Goal: Find contact information: Find contact information

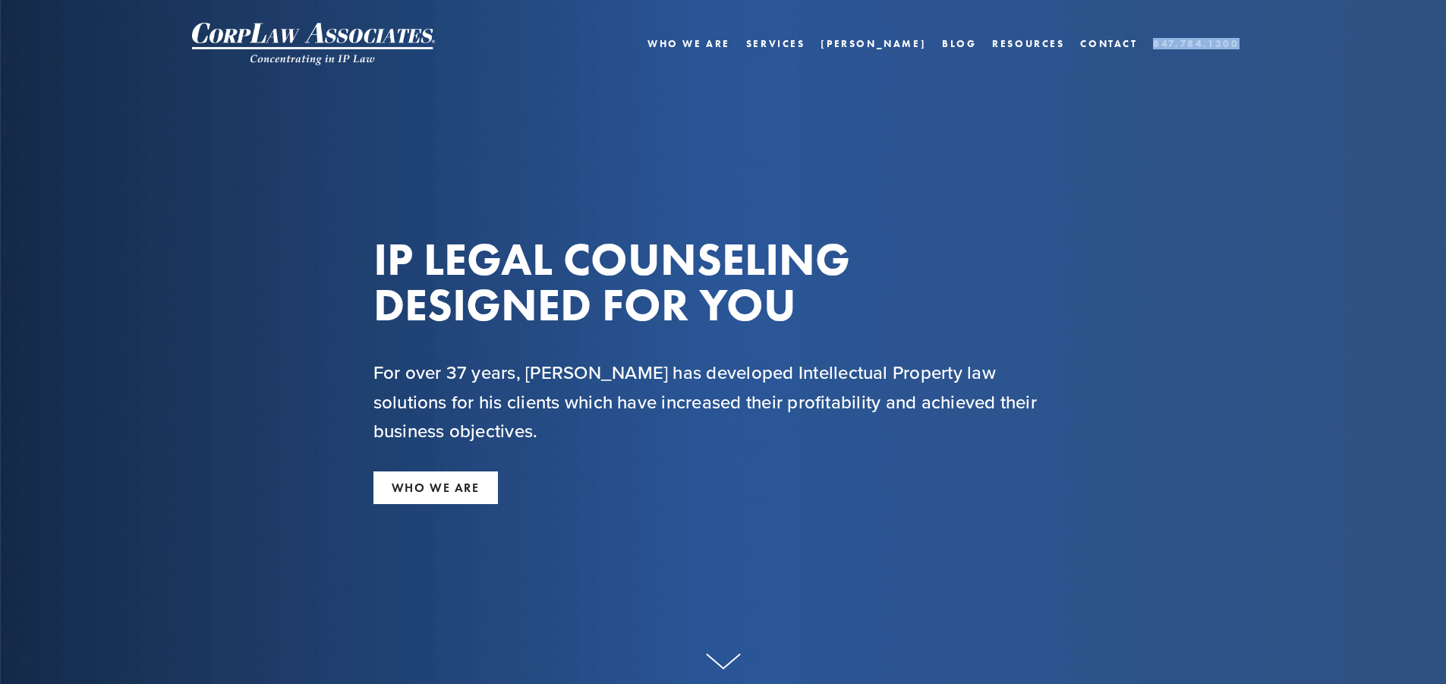
drag, startPoint x: 1259, startPoint y: 46, endPoint x: 1156, endPoint y: 34, distance: 103.1
click at [1156, 35] on div "Home Who We Are Services Charlie Blog Resources Accomplishments Testimonials La…" at bounding box center [901, 43] width 721 height 17
copy nav "847.784.1300"
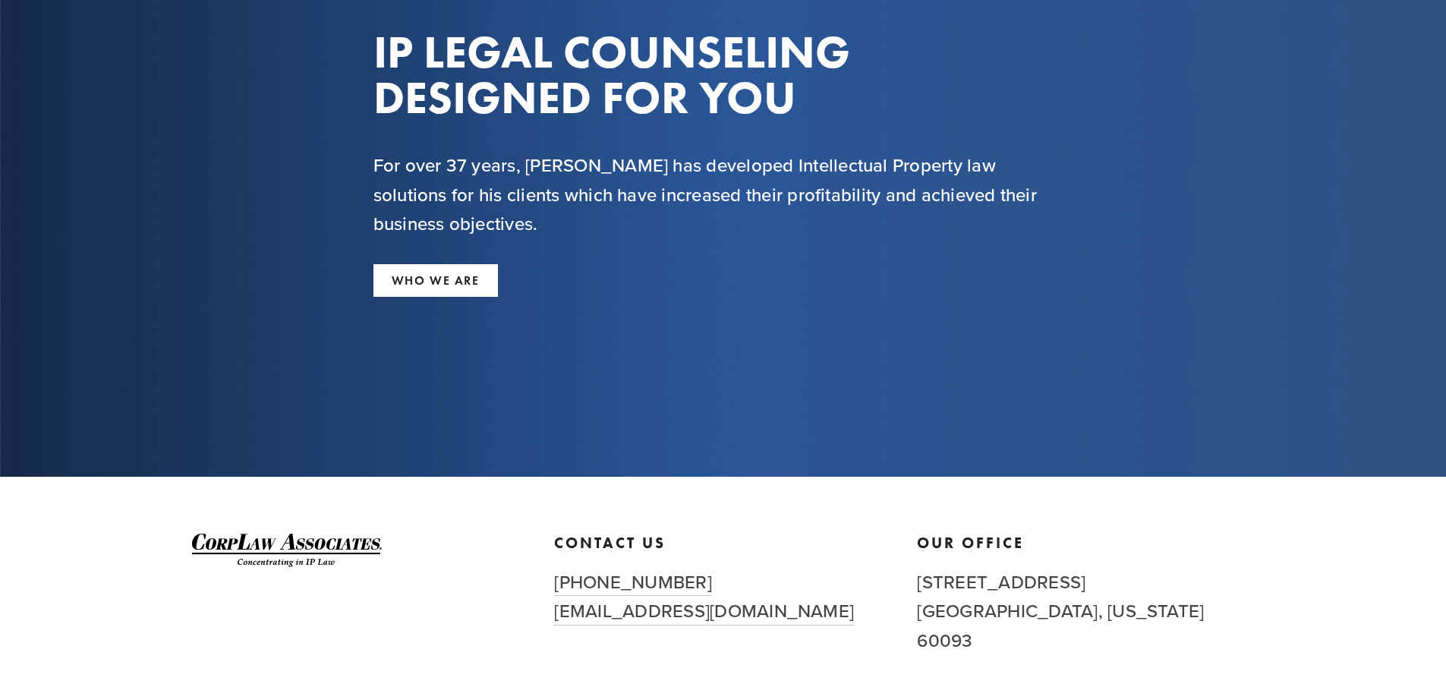
scroll to position [291, 0]
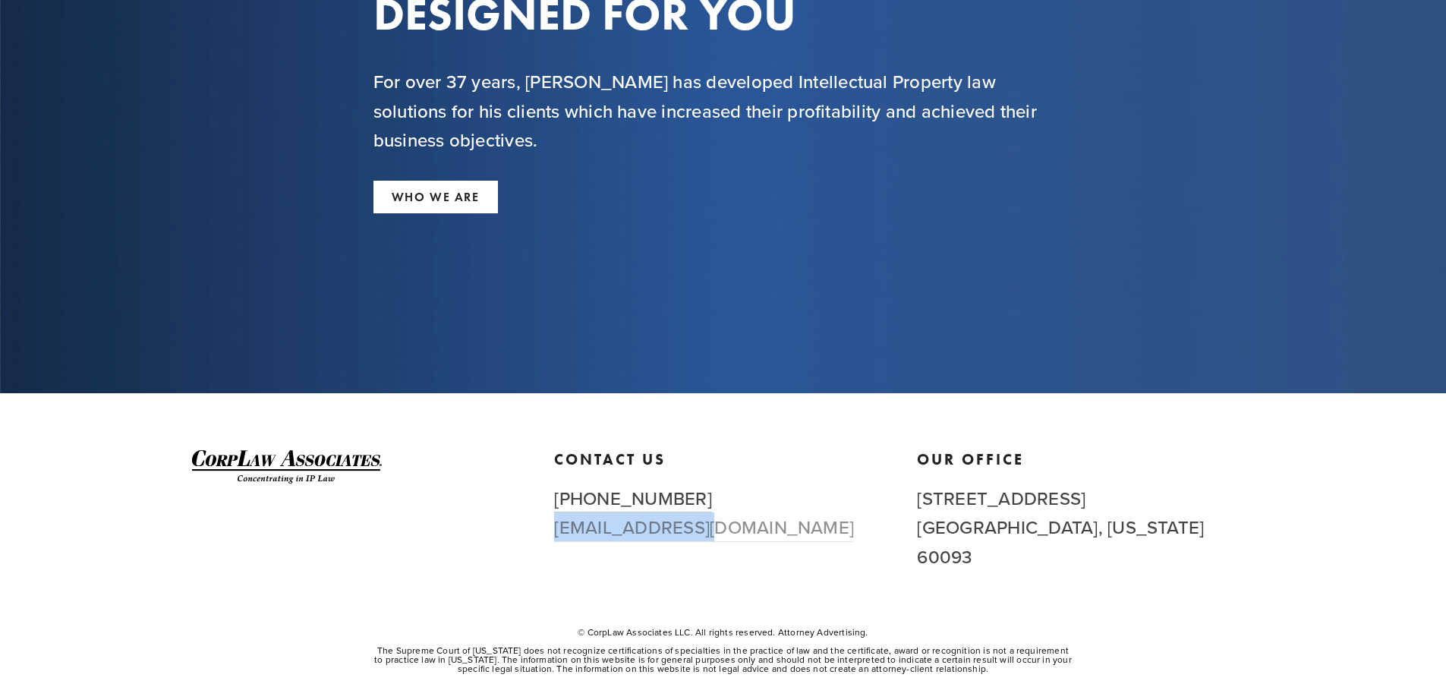
drag, startPoint x: 732, startPoint y: 539, endPoint x: 557, endPoint y: 536, distance: 174.6
click at [557, 536] on h2 "(847) 784-1300 firm@corplaw.com" at bounding box center [722, 513] width 337 height 58
copy link "[EMAIL_ADDRESS][DOMAIN_NAME]"
click at [1000, 628] on p "© CorpLaw Associates LLC. All rights reserved. Attorney Advertising." at bounding box center [724, 632] width 700 height 9
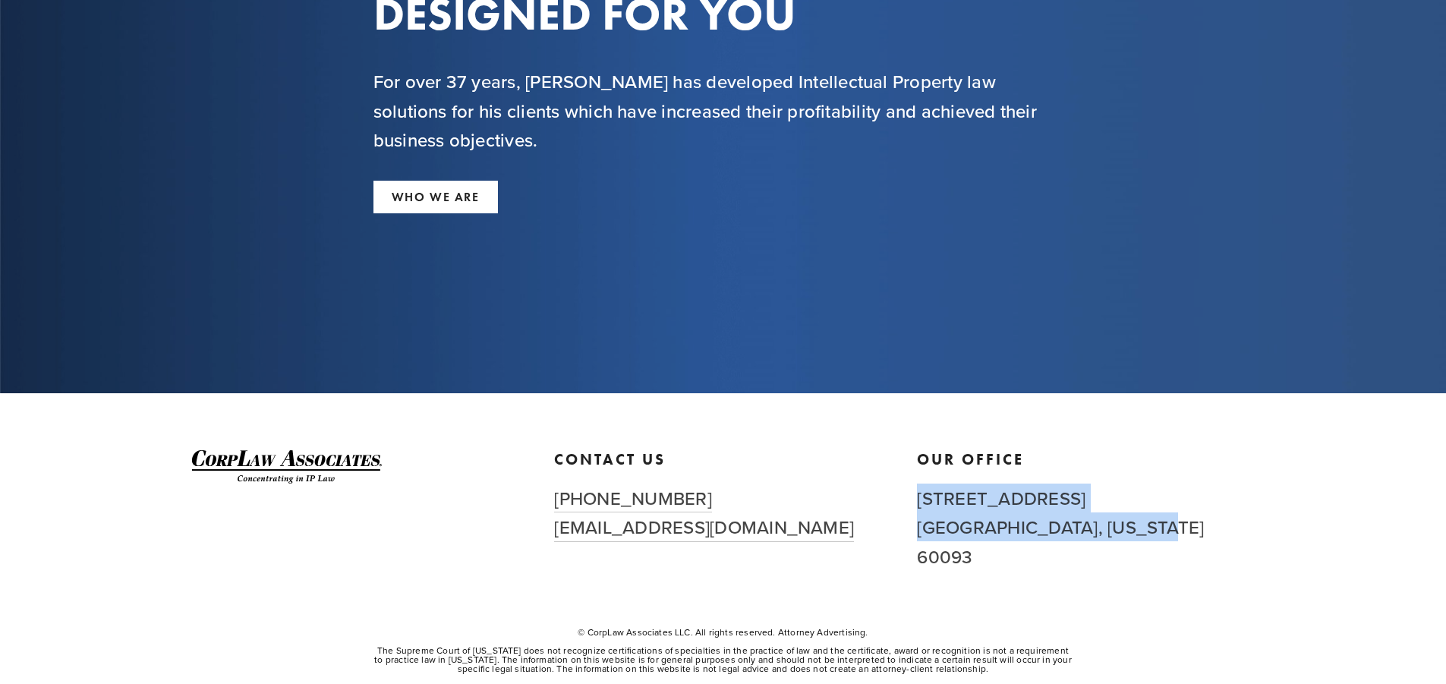
drag, startPoint x: 913, startPoint y: 497, endPoint x: 1132, endPoint y: 530, distance: 221.2
click at [1132, 530] on div "Our Office 400 Central Avenue, Suite 150 Northfield, Illinois 60093" at bounding box center [1085, 510] width 363 height 121
copy h2 "400 Central Avenue, Suite 150 Northfield, Illinois 60093"
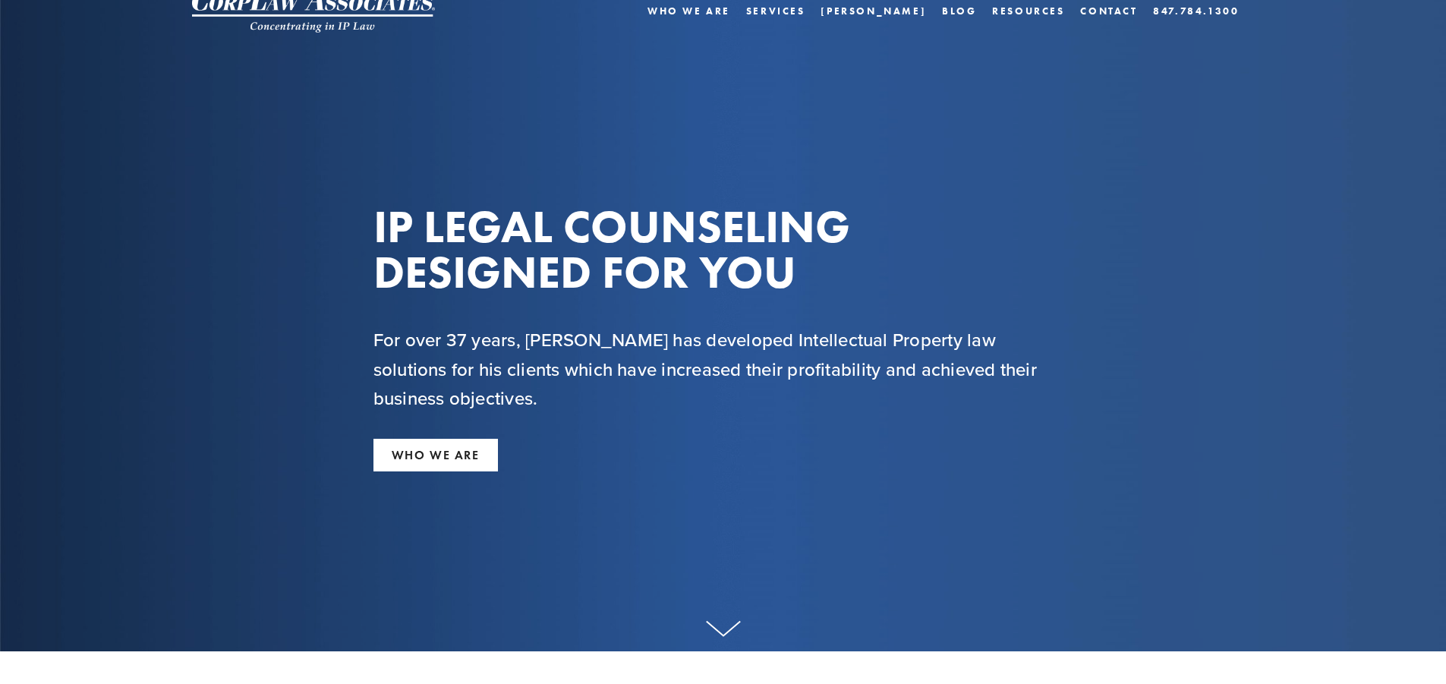
scroll to position [0, 0]
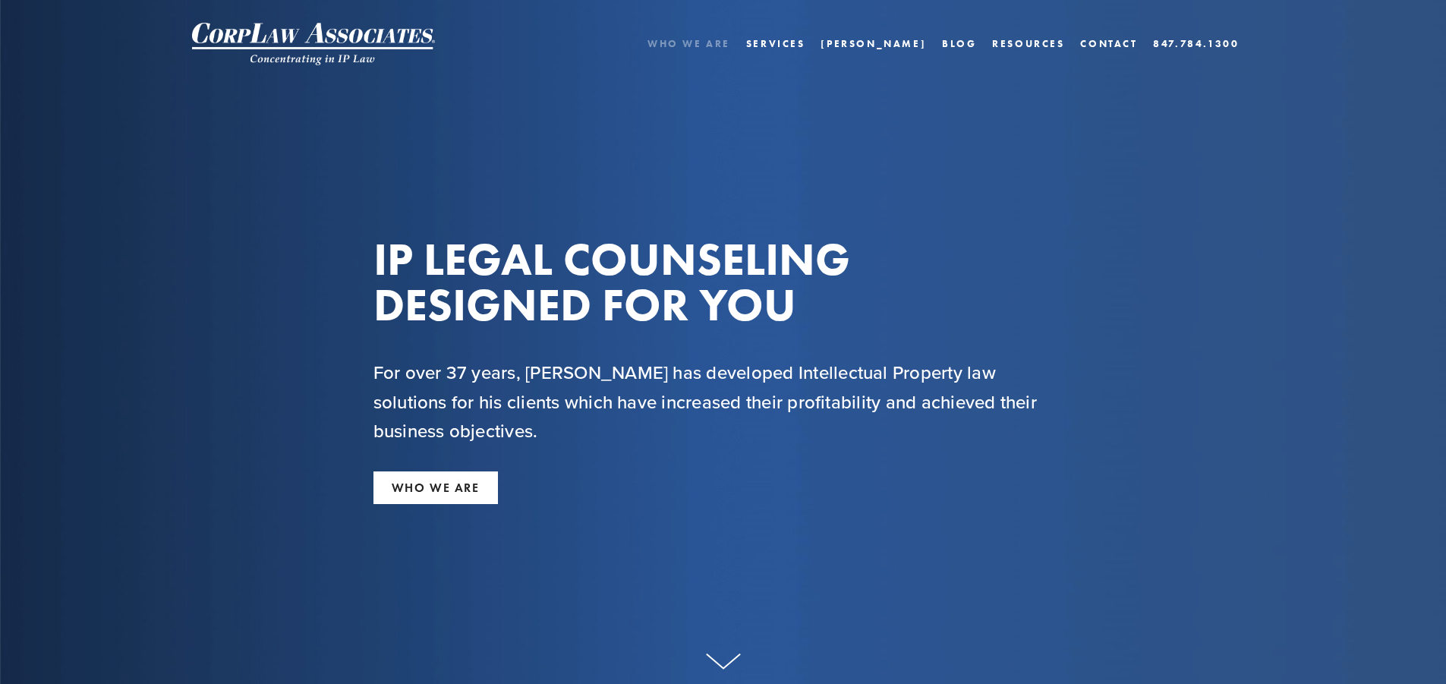
click at [730, 44] on link "Who We Are" at bounding box center [689, 44] width 83 height 22
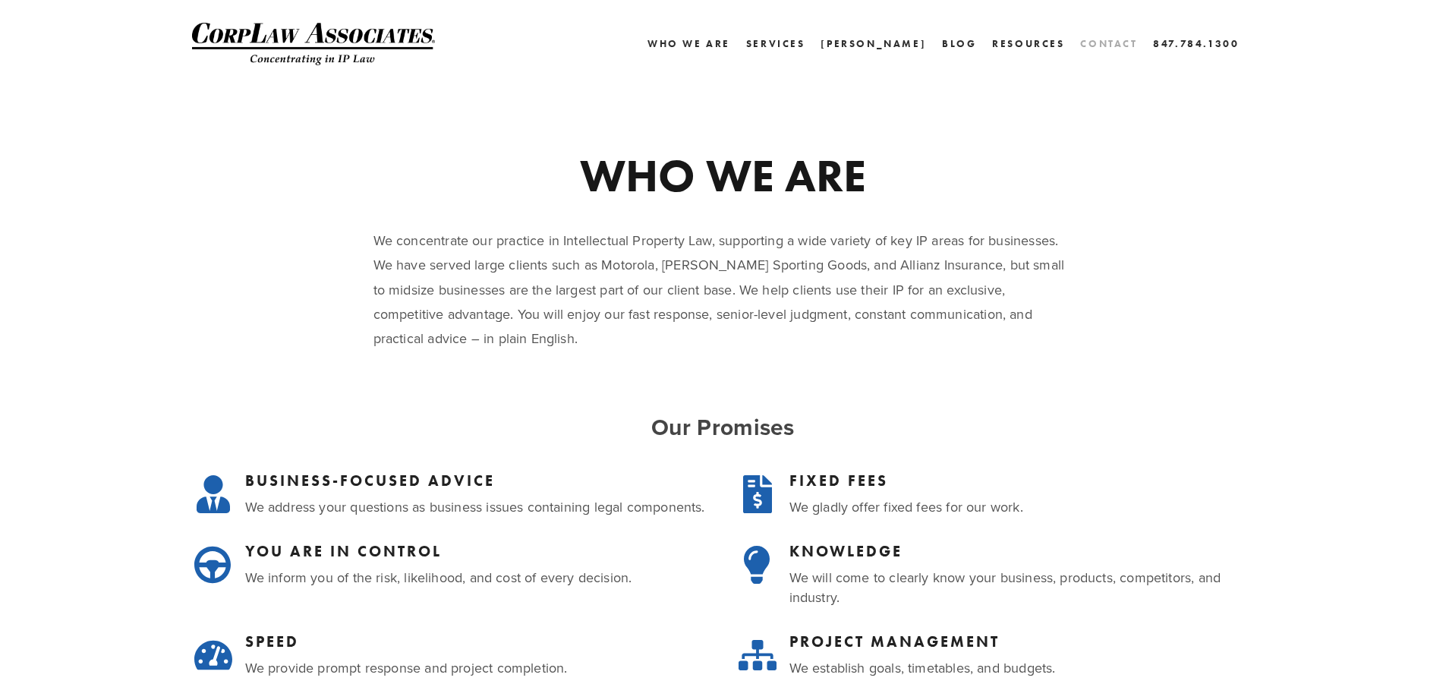
click at [1108, 47] on link "Contact" at bounding box center [1108, 44] width 57 height 22
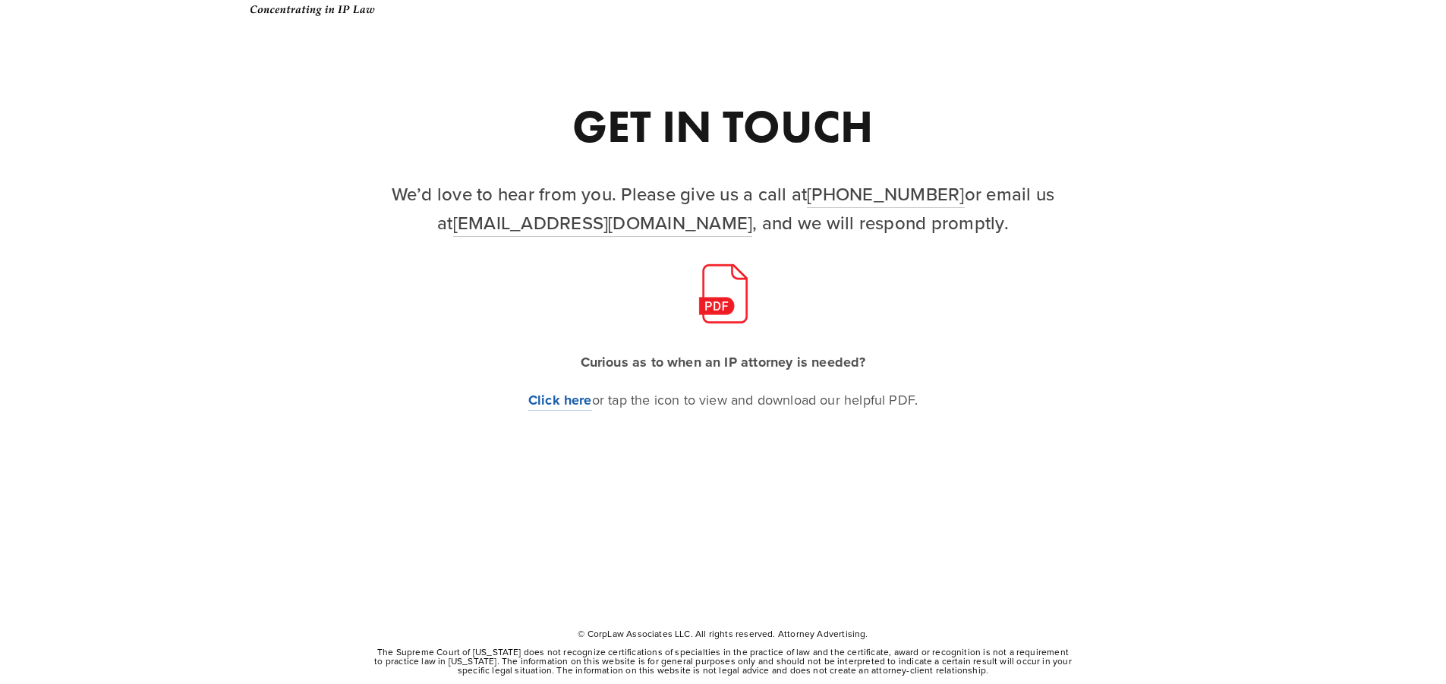
scroll to position [80, 0]
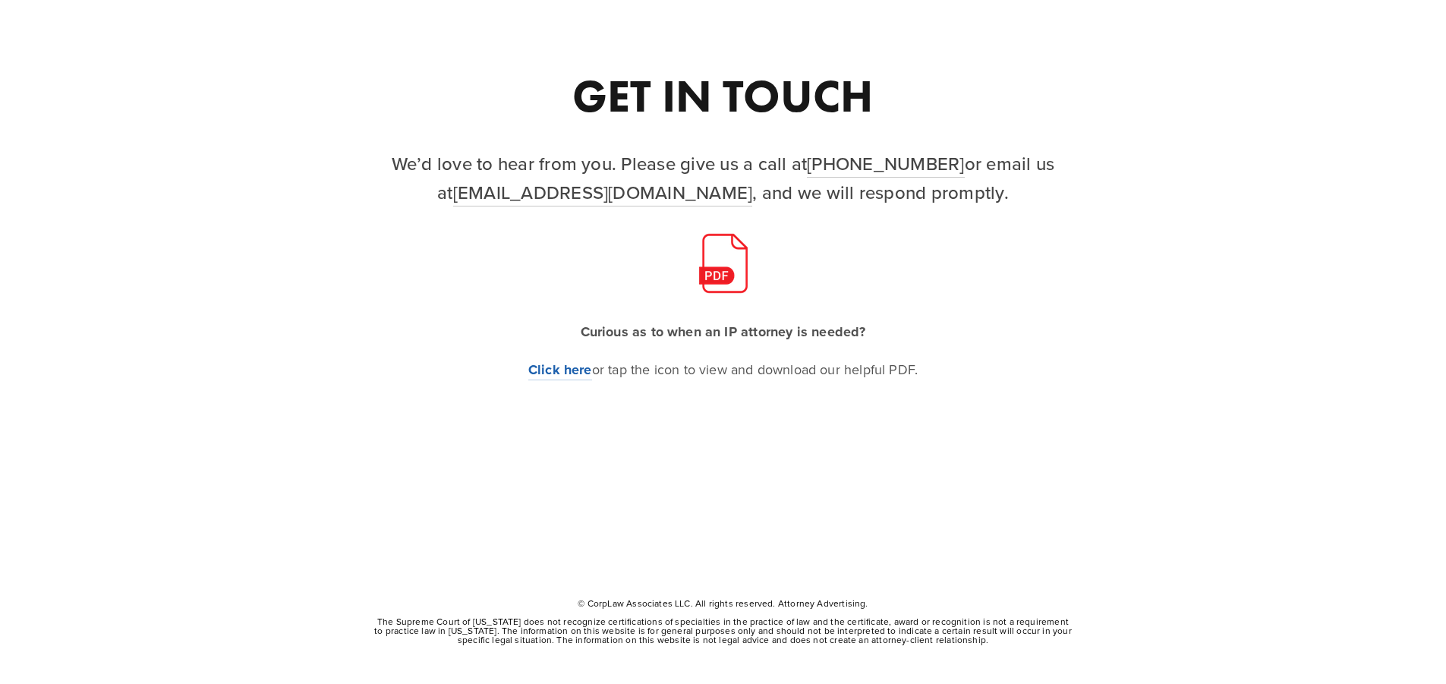
click at [721, 276] on img at bounding box center [723, 263] width 61 height 61
